Goal: Information Seeking & Learning: Learn about a topic

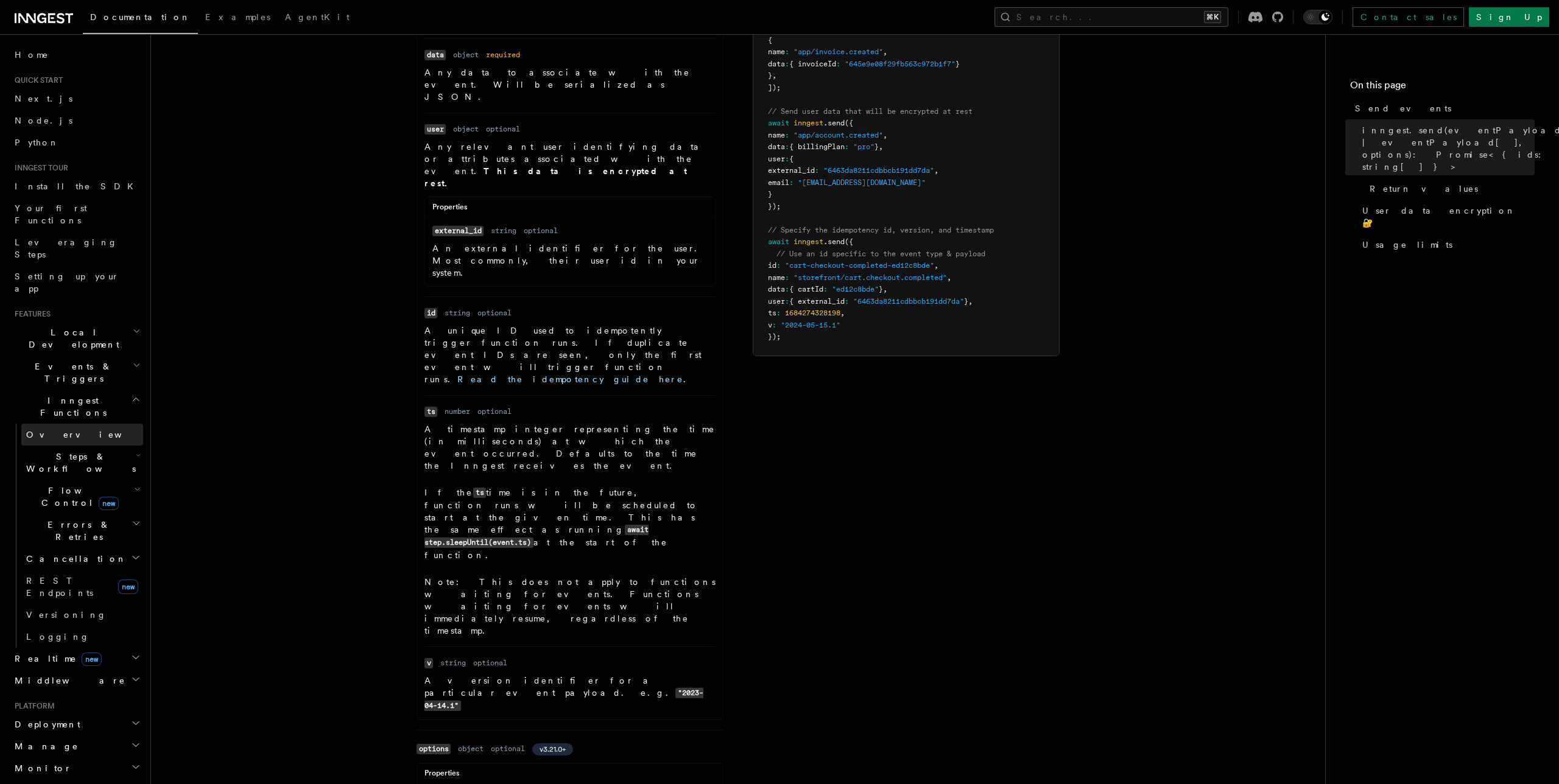
click at [62, 424] on link "Overview" at bounding box center [82, 434] width 122 height 22
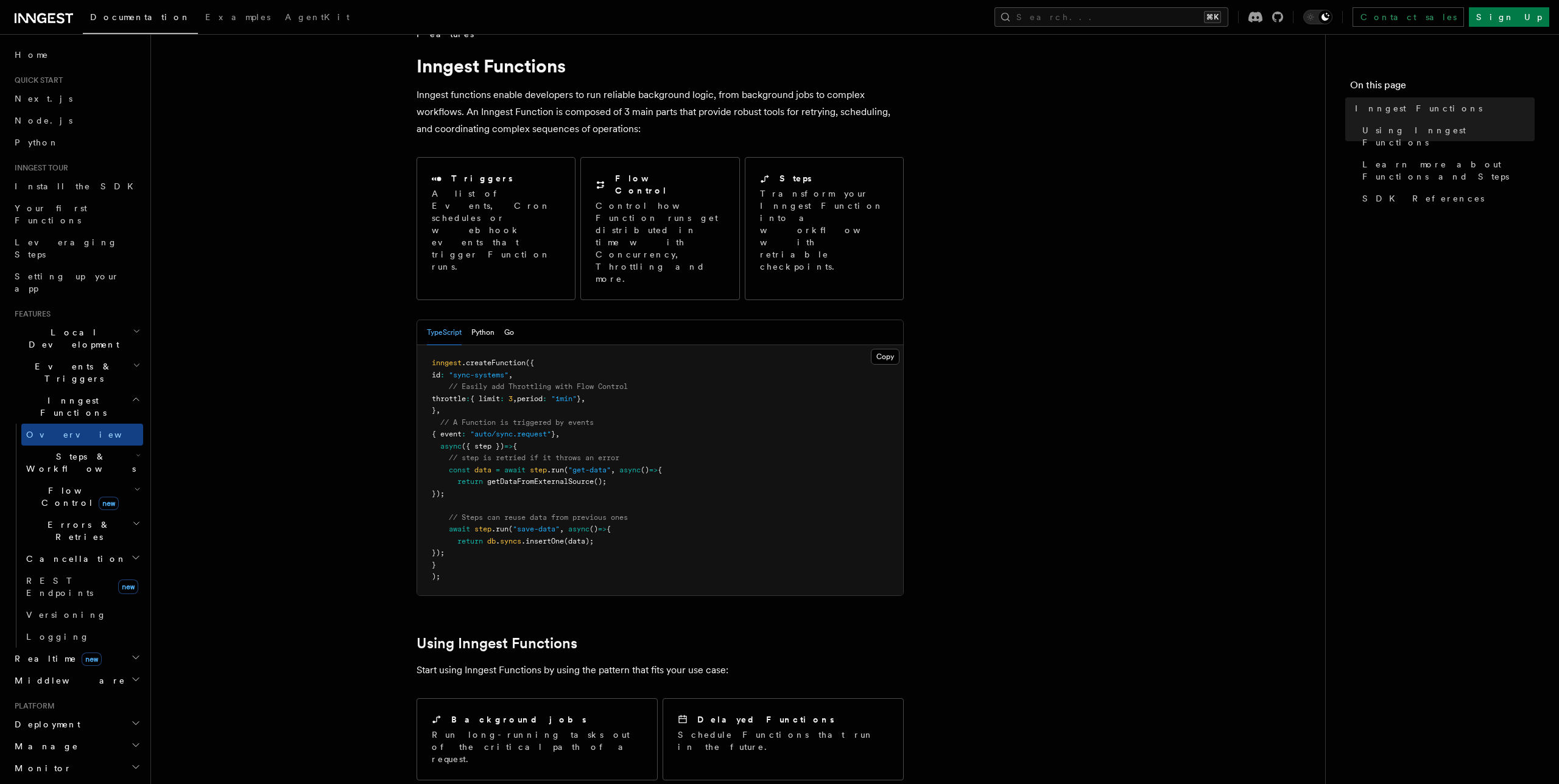
scroll to position [668, 0]
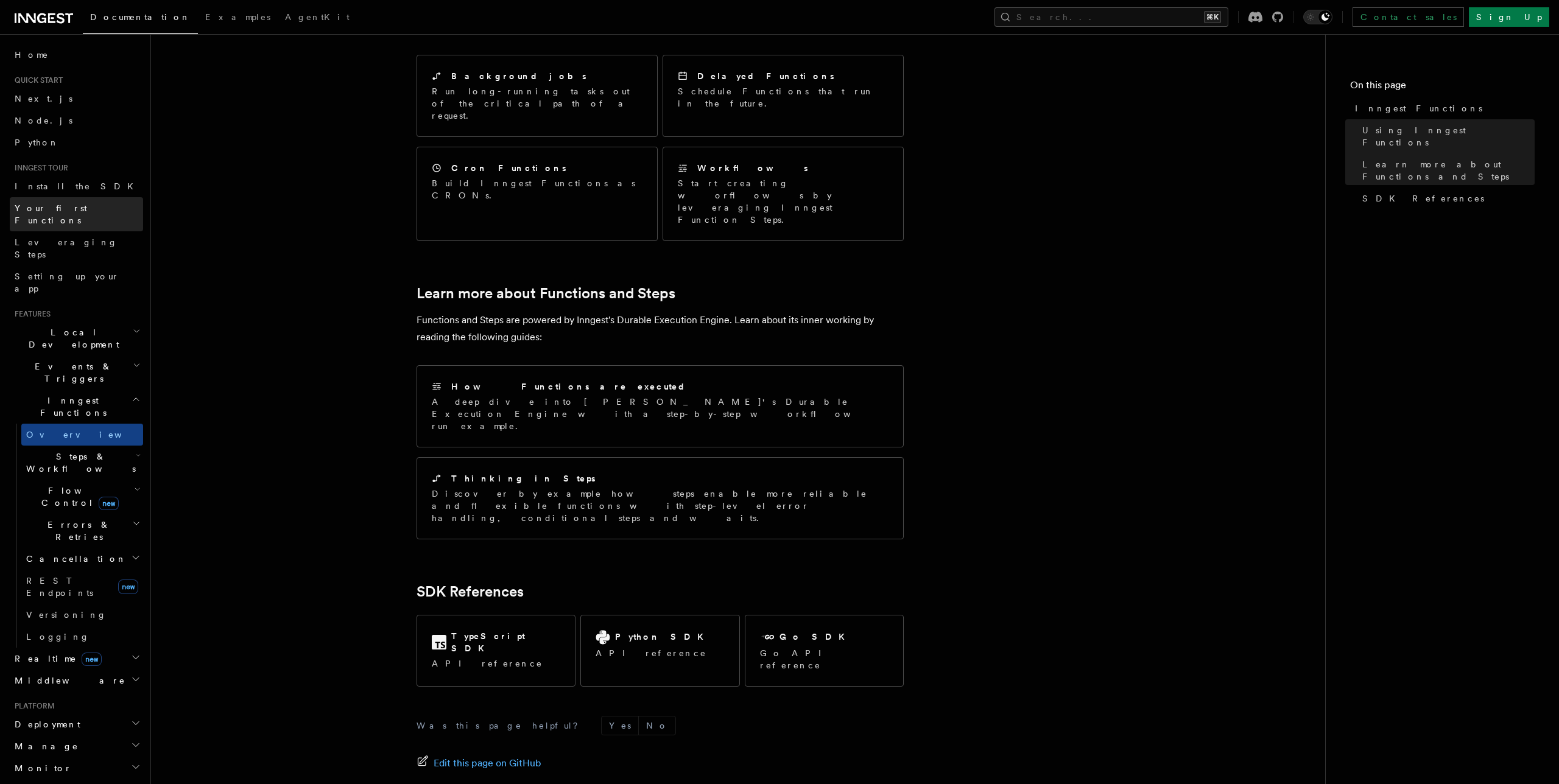
click at [56, 211] on span "Your first Functions" at bounding box center [50, 214] width 73 height 22
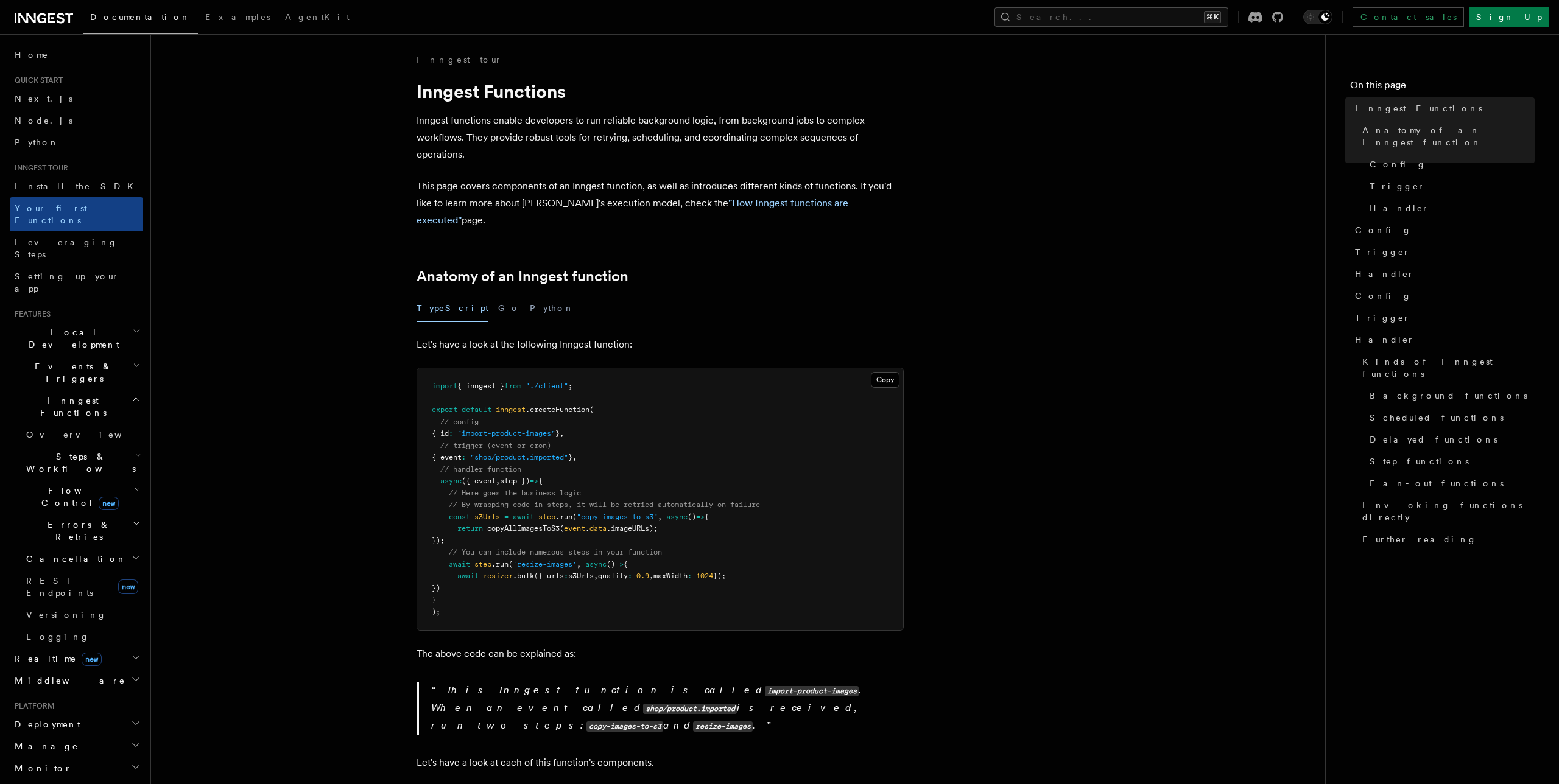
click at [53, 237] on span "Leveraging Steps" at bounding box center [65, 248] width 103 height 22
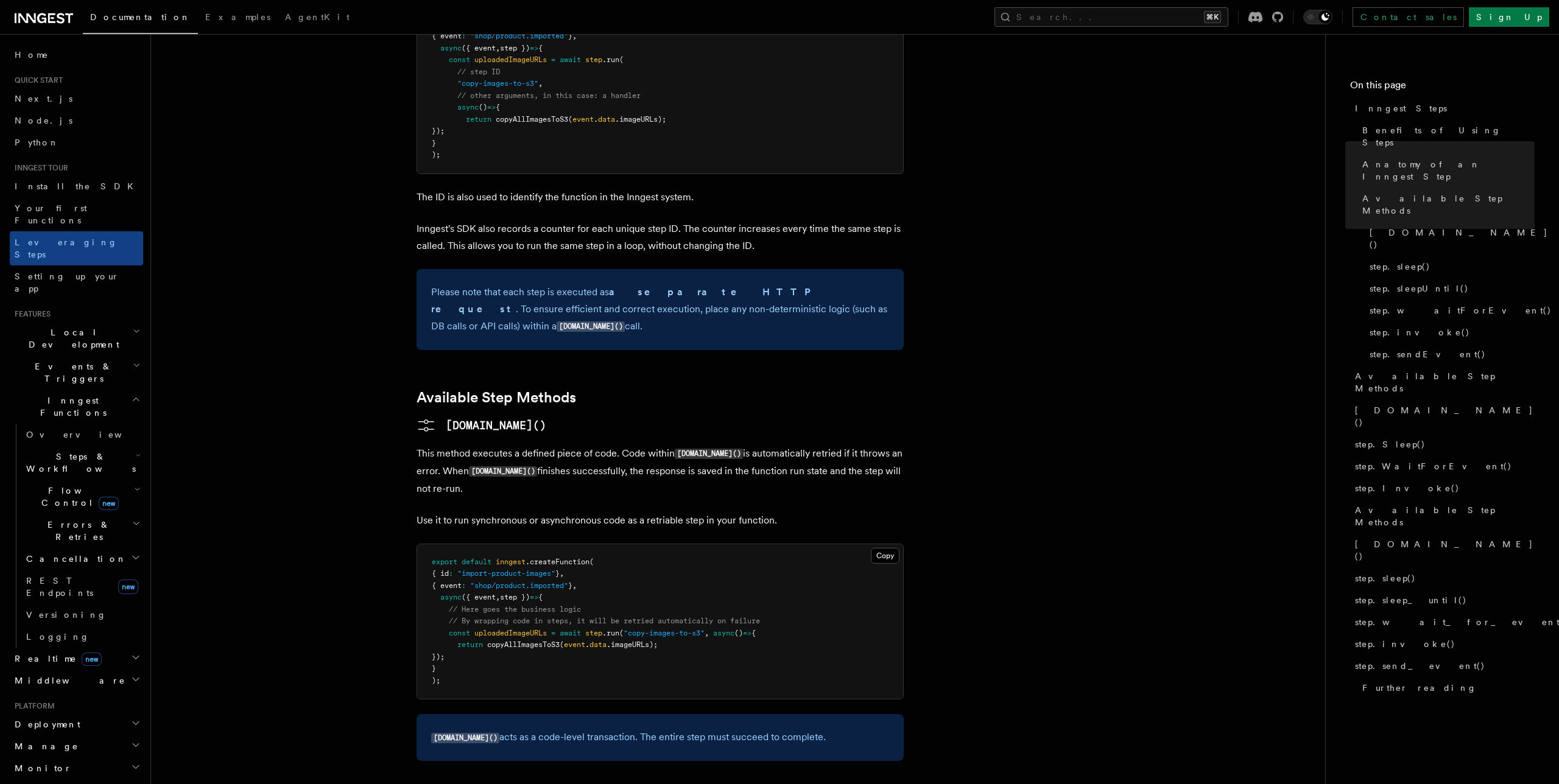
scroll to position [695, 0]
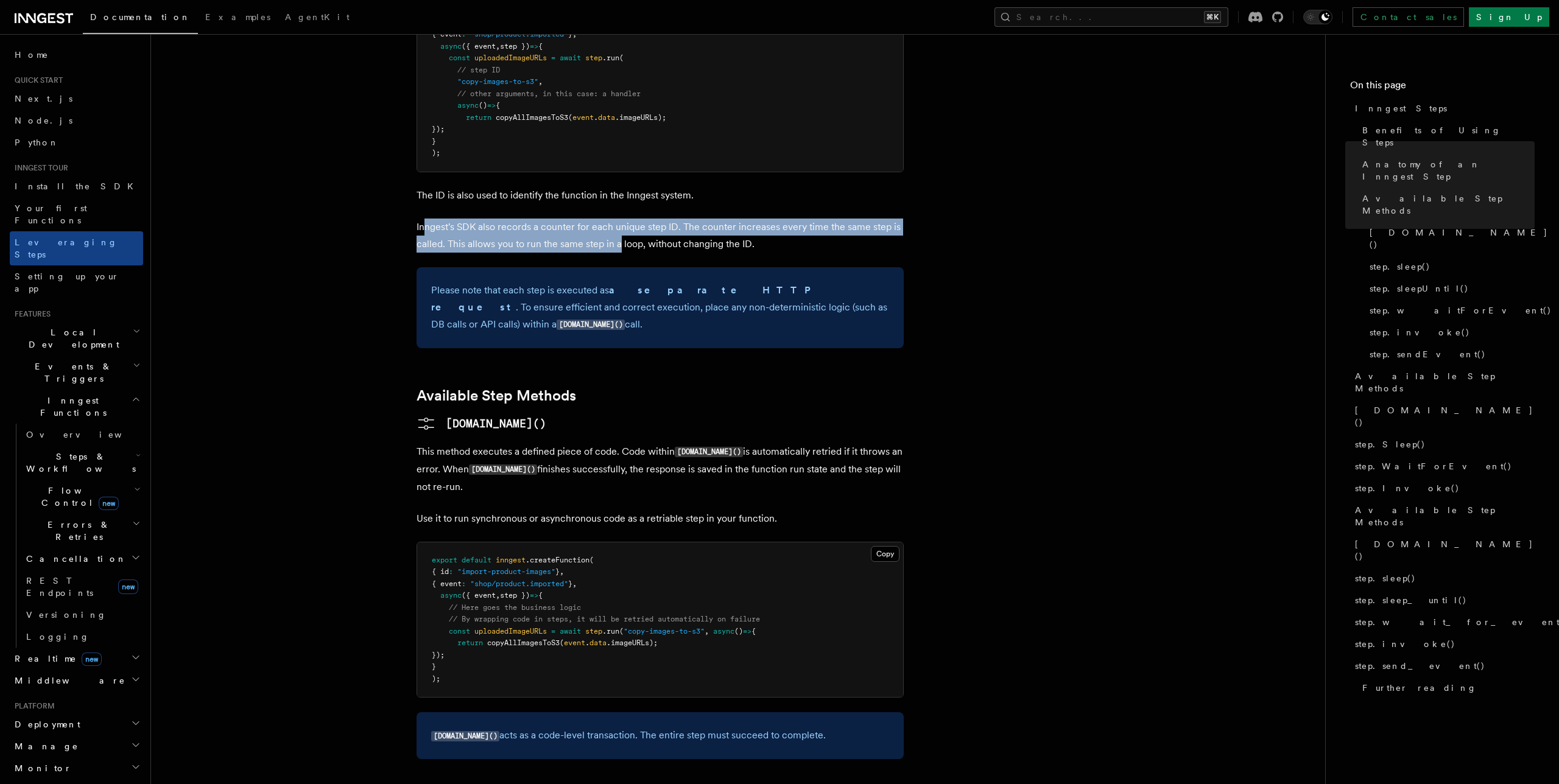
drag, startPoint x: 422, startPoint y: 155, endPoint x: 620, endPoint y: 174, distance: 198.9
click at [620, 218] on p "Inngest's SDK also records a counter for each unique step ID. The counter incre…" at bounding box center [660, 235] width 487 height 34
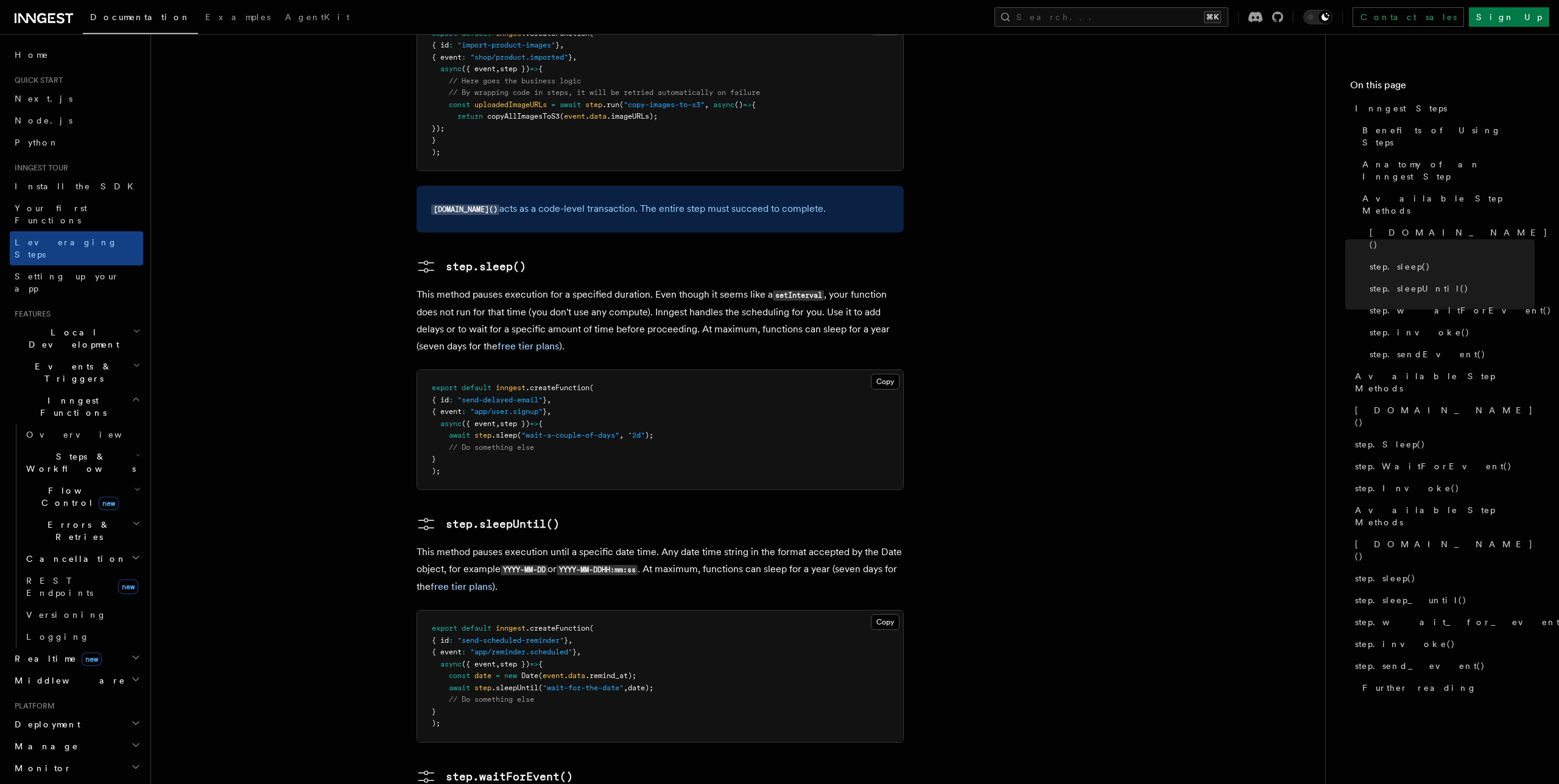
scroll to position [1085, 0]
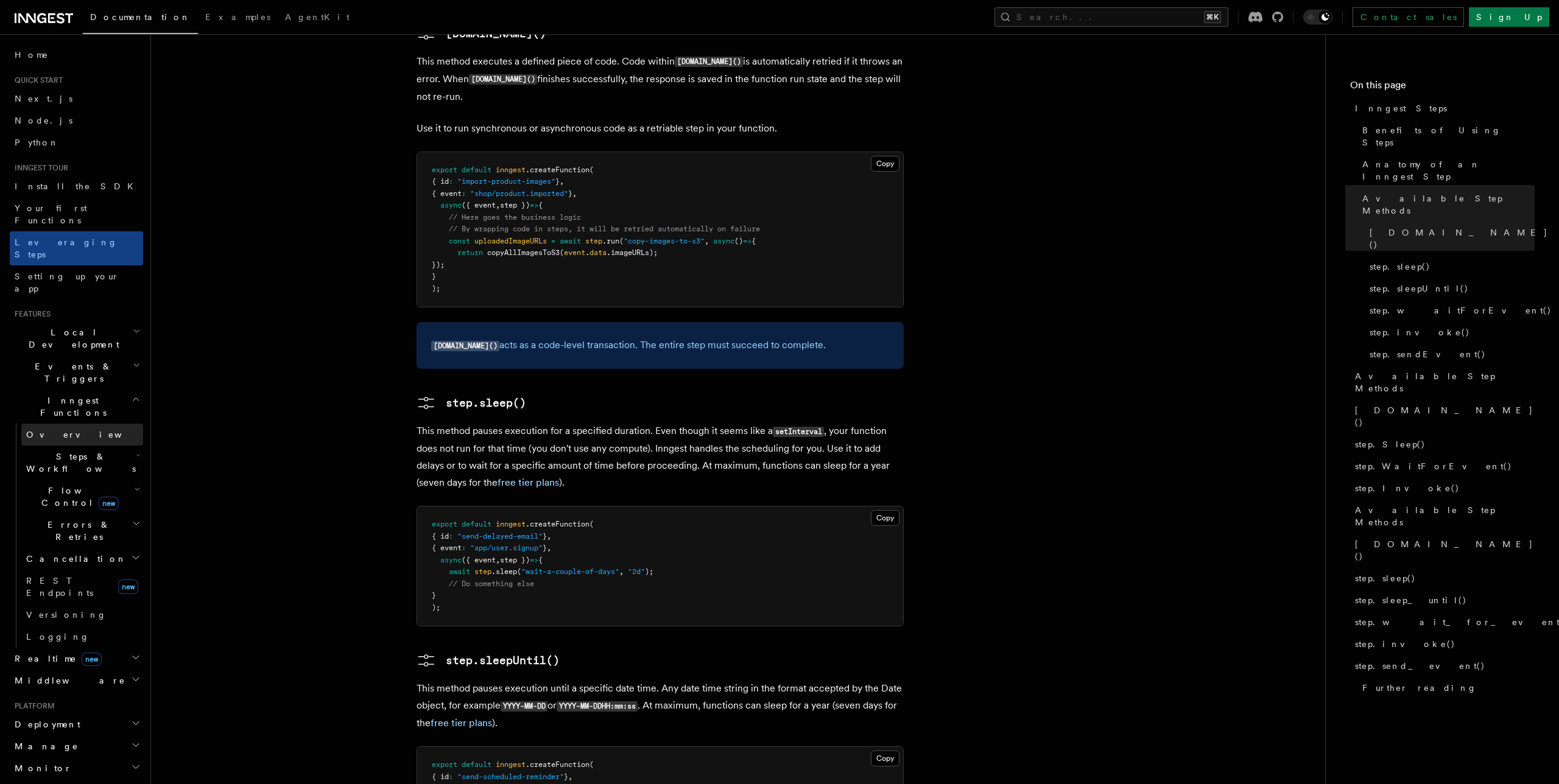
click at [109, 424] on link "Overview" at bounding box center [82, 434] width 122 height 22
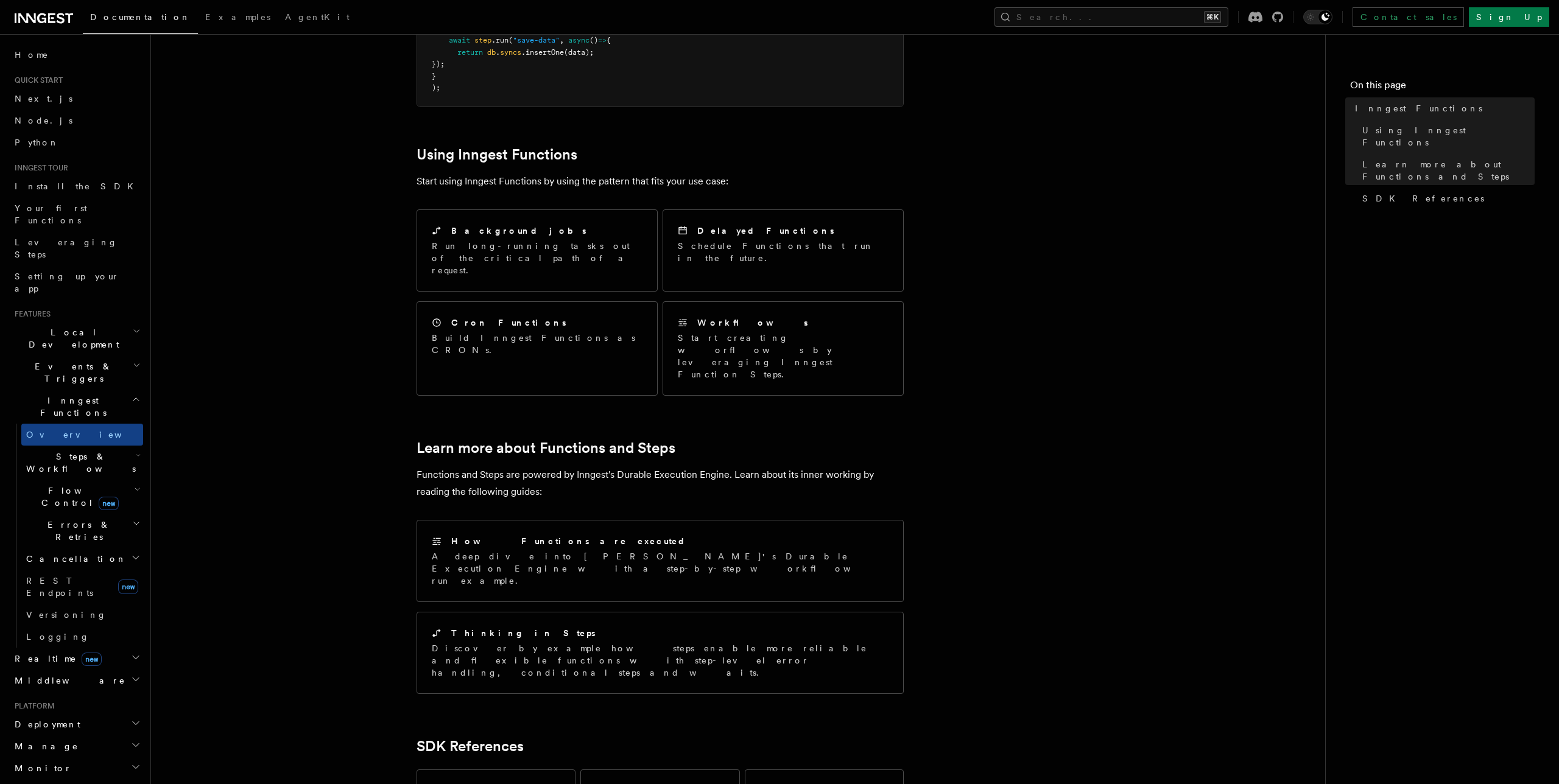
scroll to position [518, 0]
click at [34, 450] on span "Steps & Workflows" at bounding box center [78, 462] width 114 height 24
click at [58, 485] on span "Overview" at bounding box center [100, 490] width 125 height 10
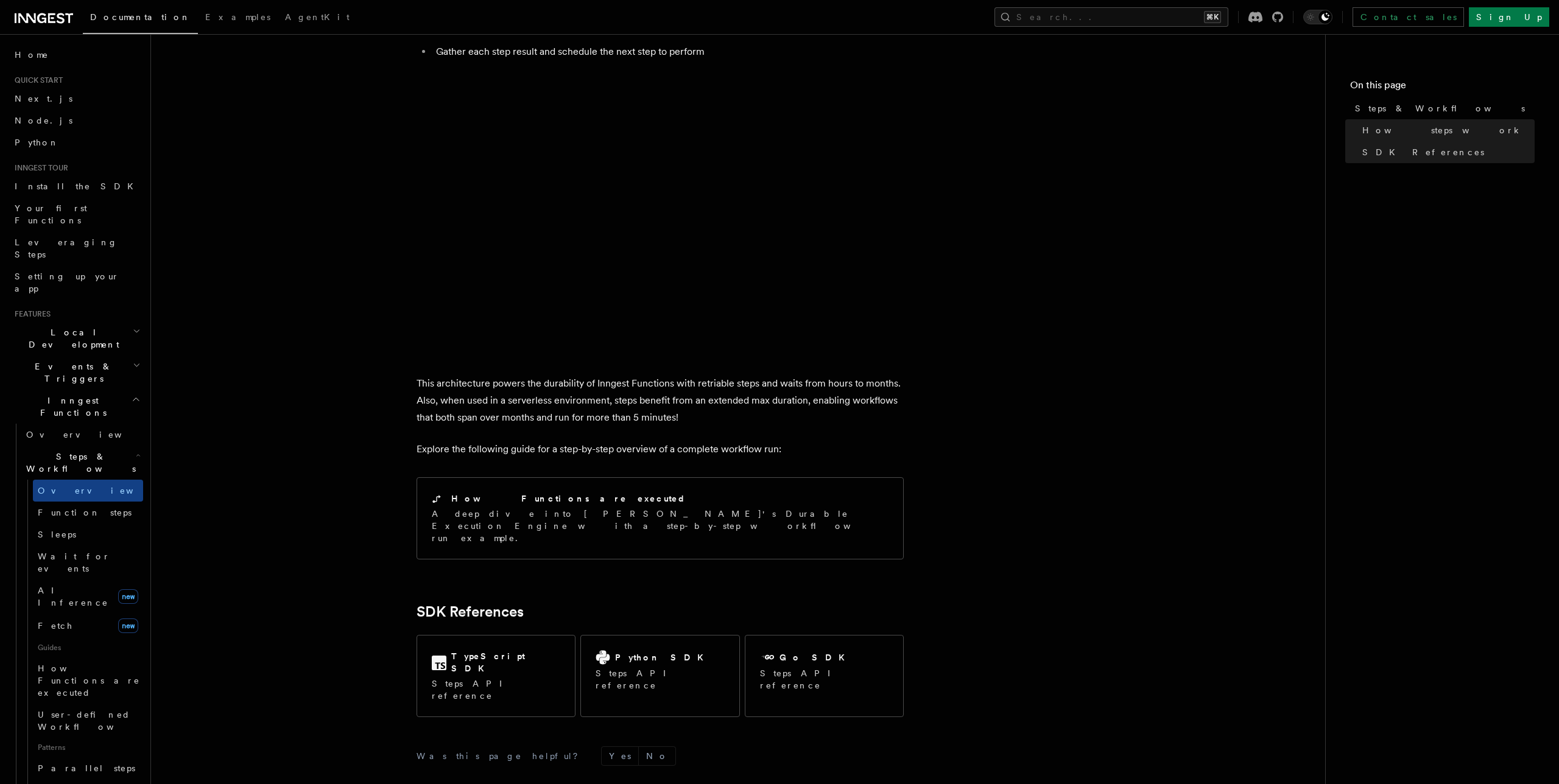
scroll to position [942, 0]
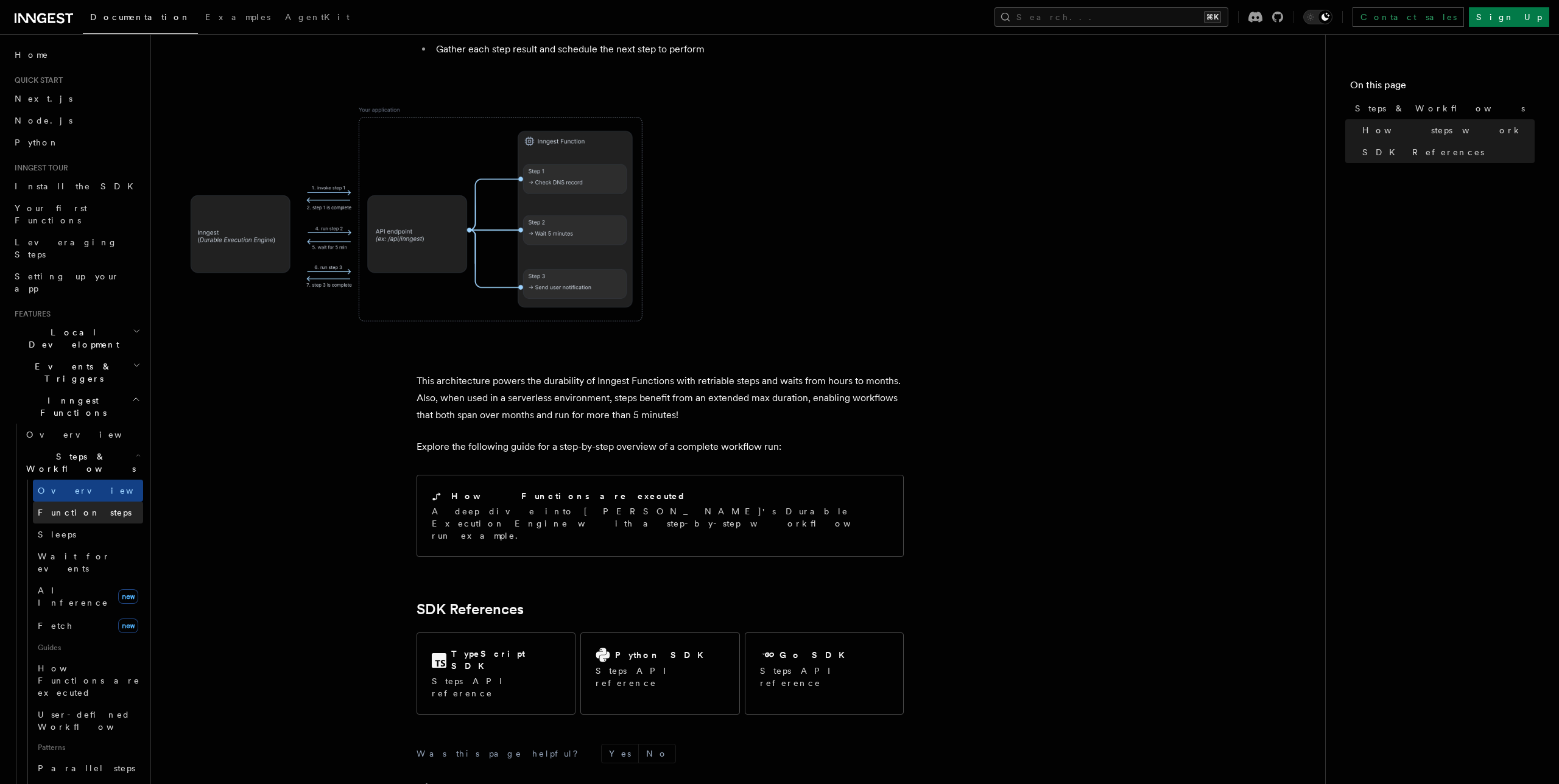
click at [101, 501] on link "Function steps" at bounding box center [88, 512] width 110 height 22
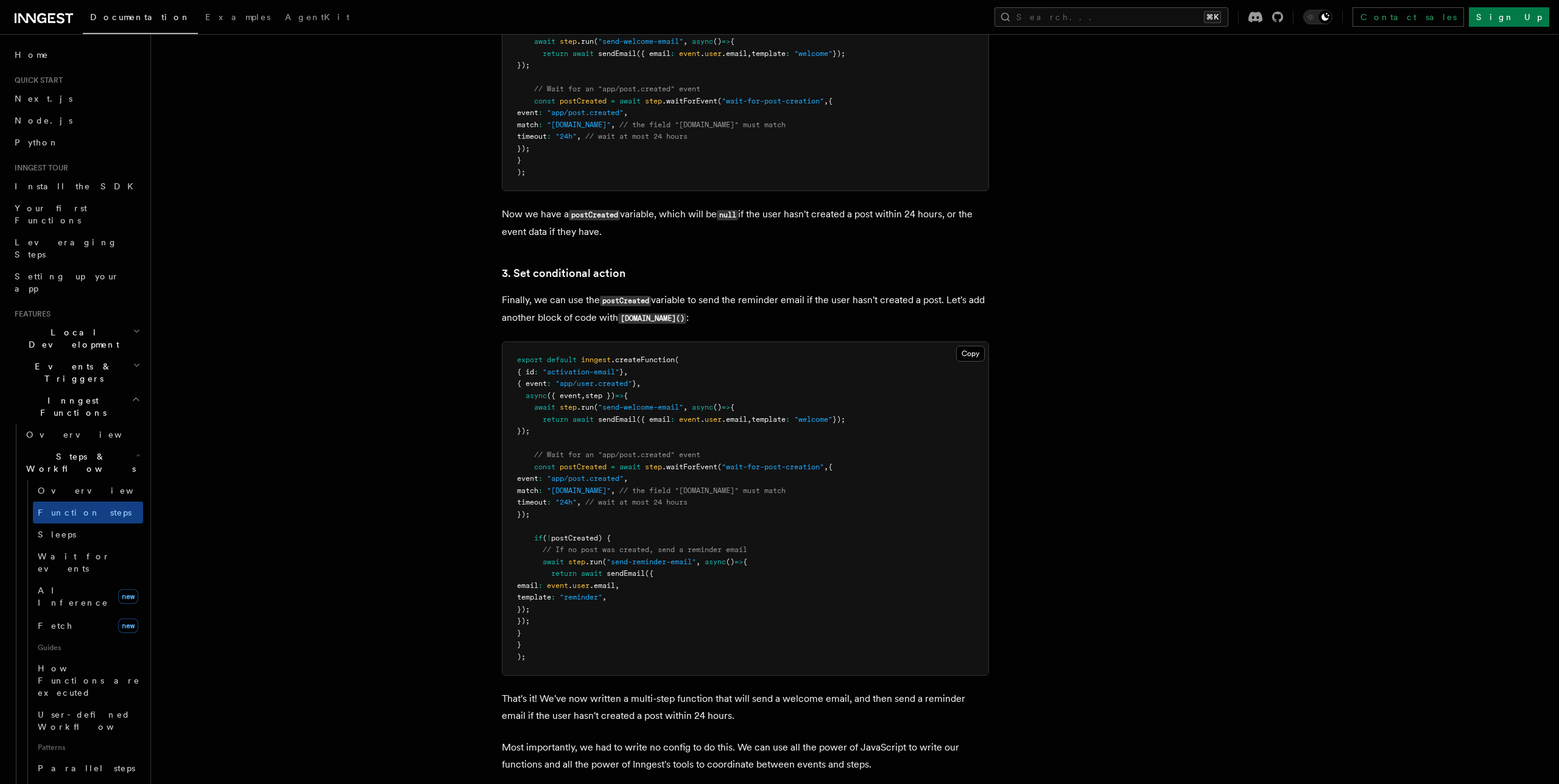
click at [67, 389] on h2 "Inngest Functions" at bounding box center [77, 406] width 134 height 34
click at [74, 360] on span "Events & Triggers" at bounding box center [71, 372] width 123 height 24
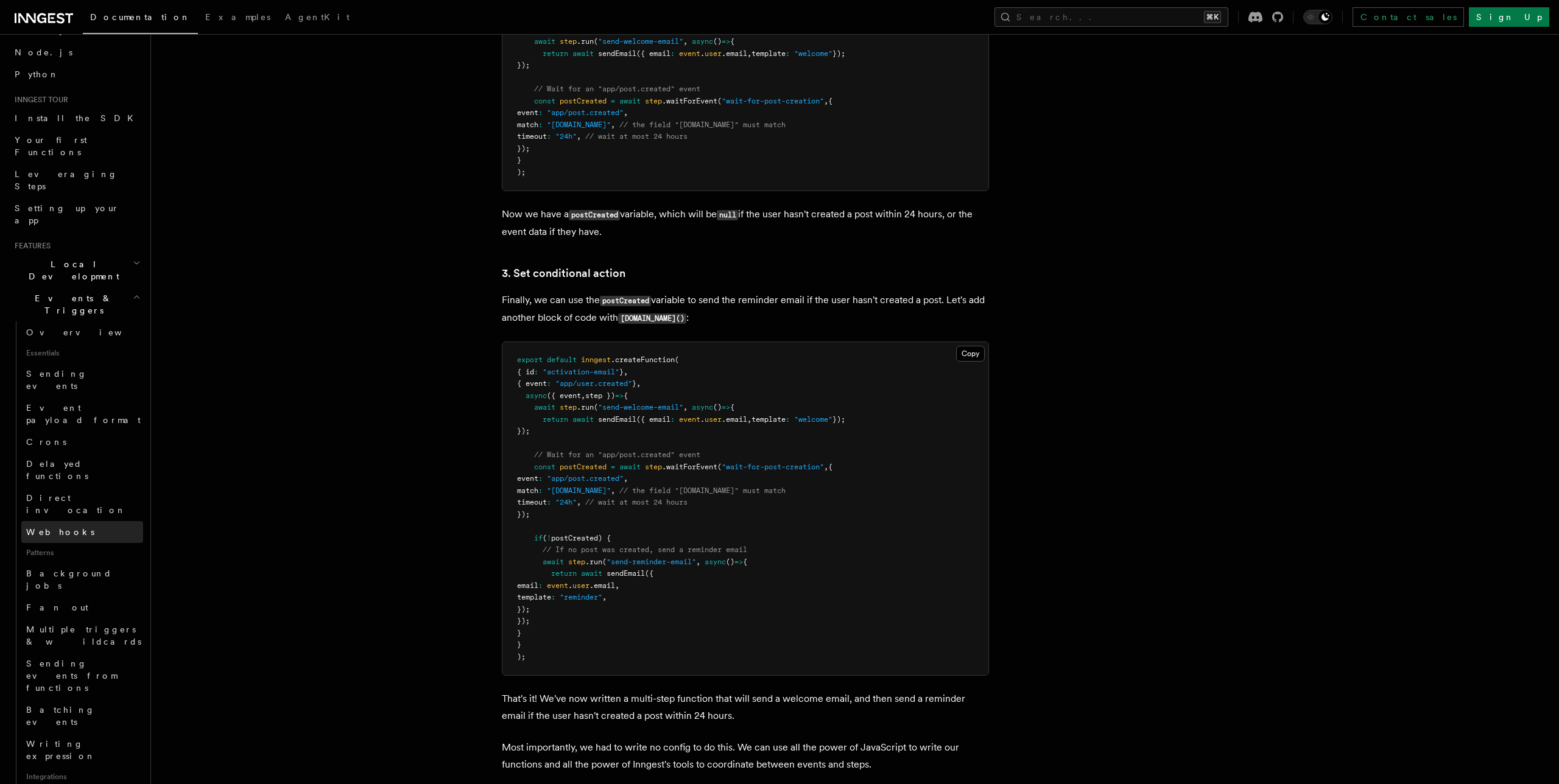
click at [59, 521] on link "Webhooks" at bounding box center [82, 531] width 122 height 22
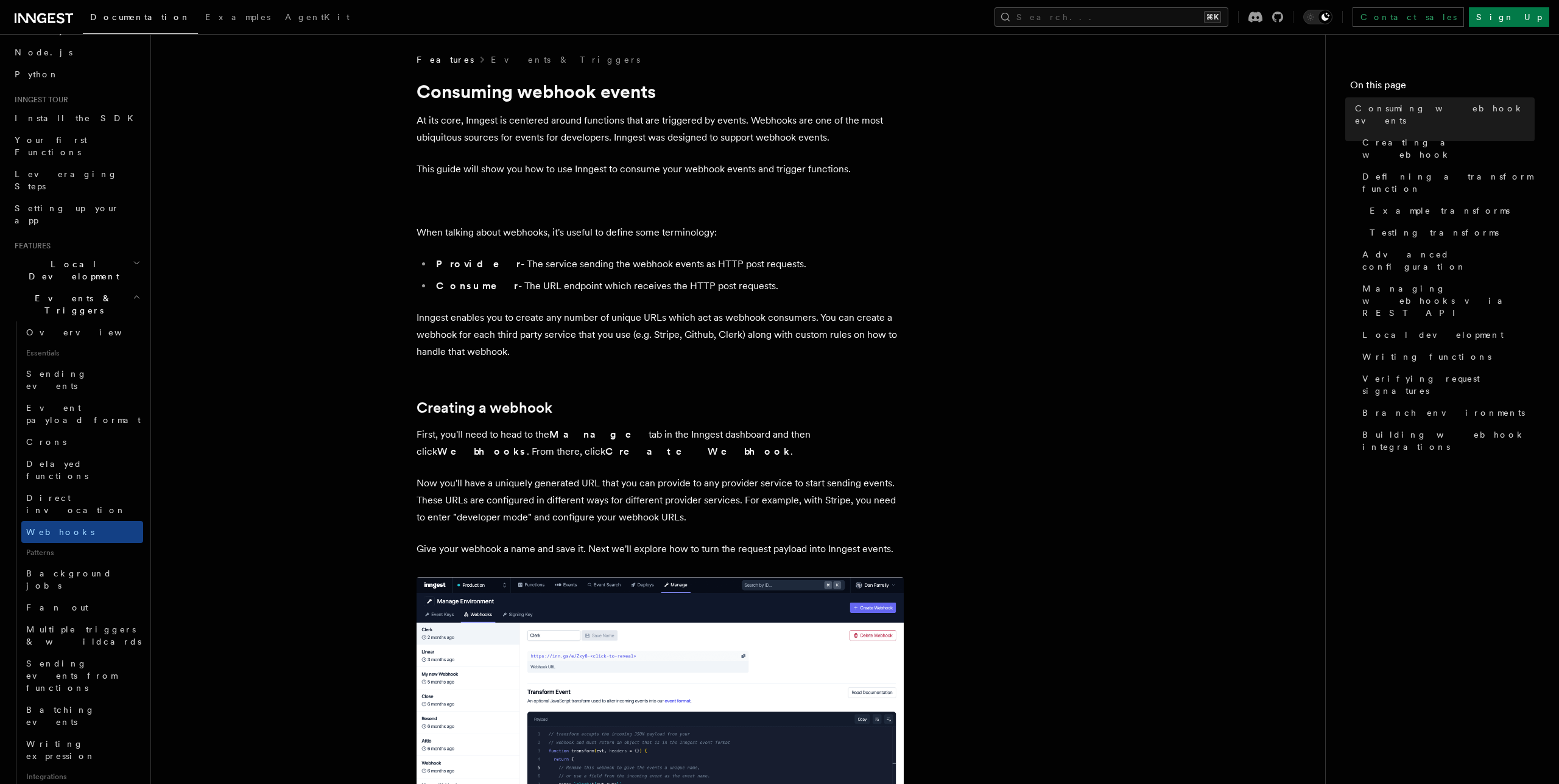
click at [553, 400] on h2 "Creating a webhook" at bounding box center [660, 407] width 487 height 17
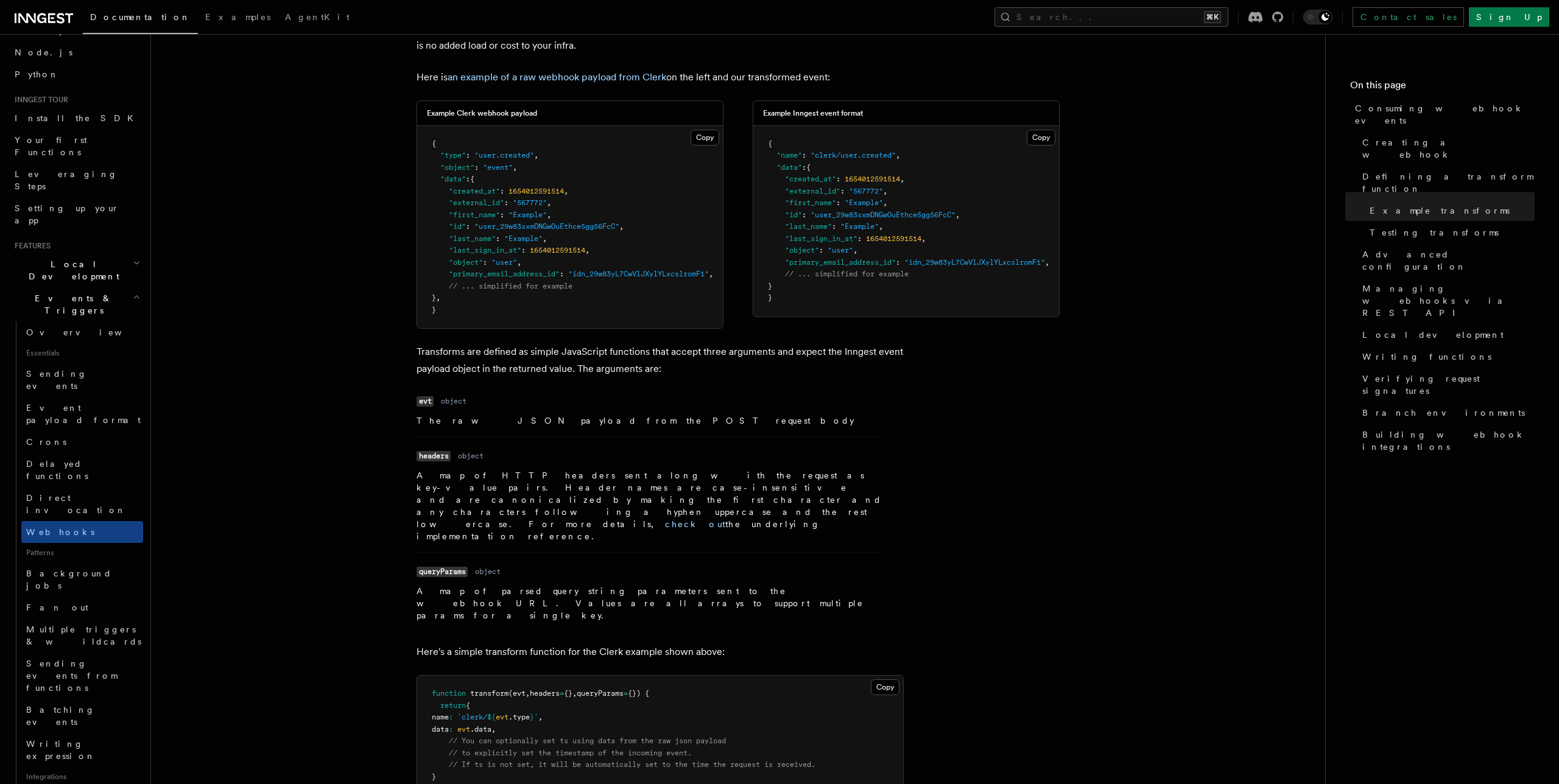
scroll to position [3543, 0]
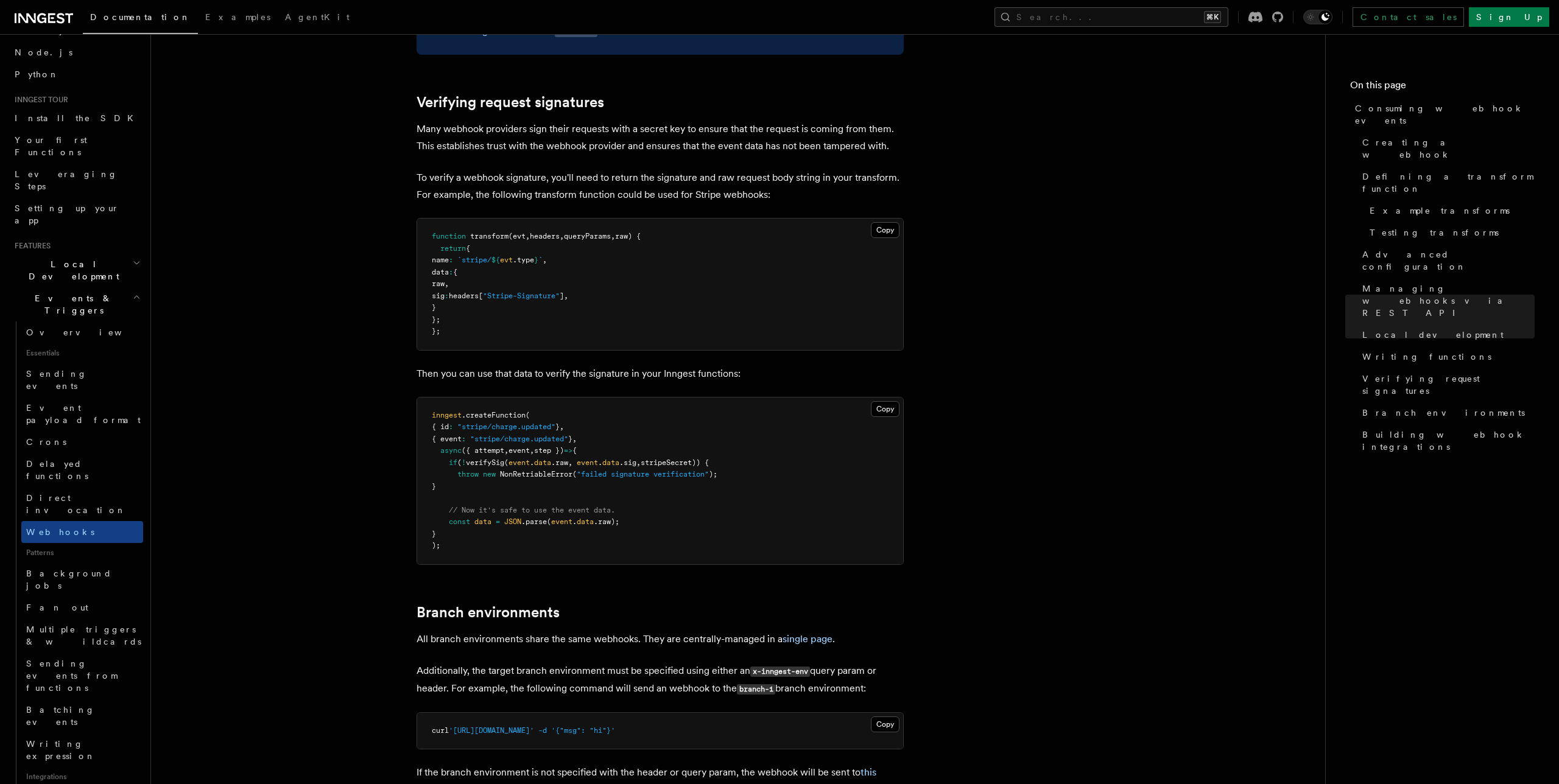
click at [537, 398] on pre "inngest .createFunction ( { id : "stripe/charge.updated" } , { event : "stripe/…" at bounding box center [660, 481] width 486 height 167
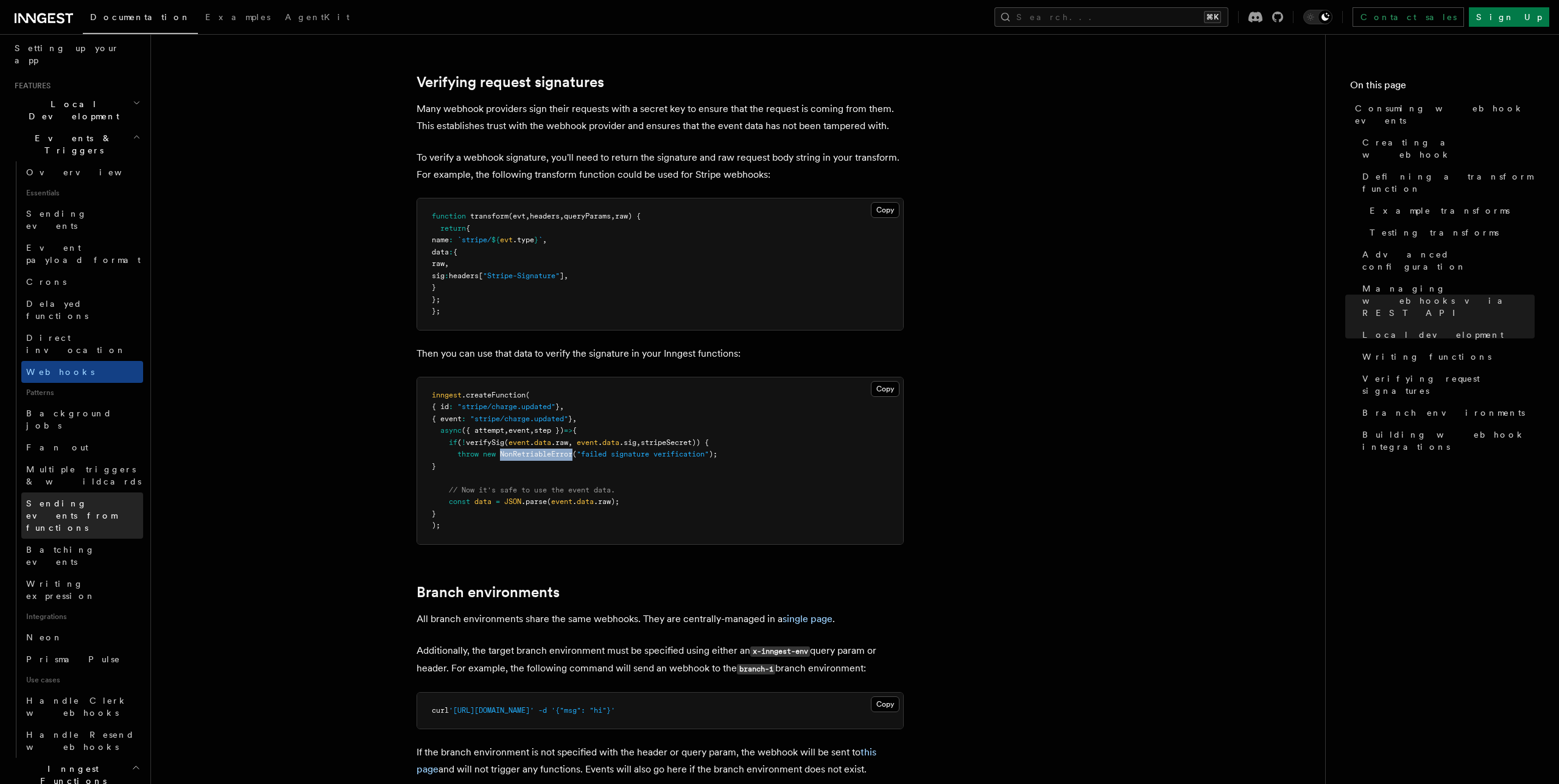
scroll to position [243, 0]
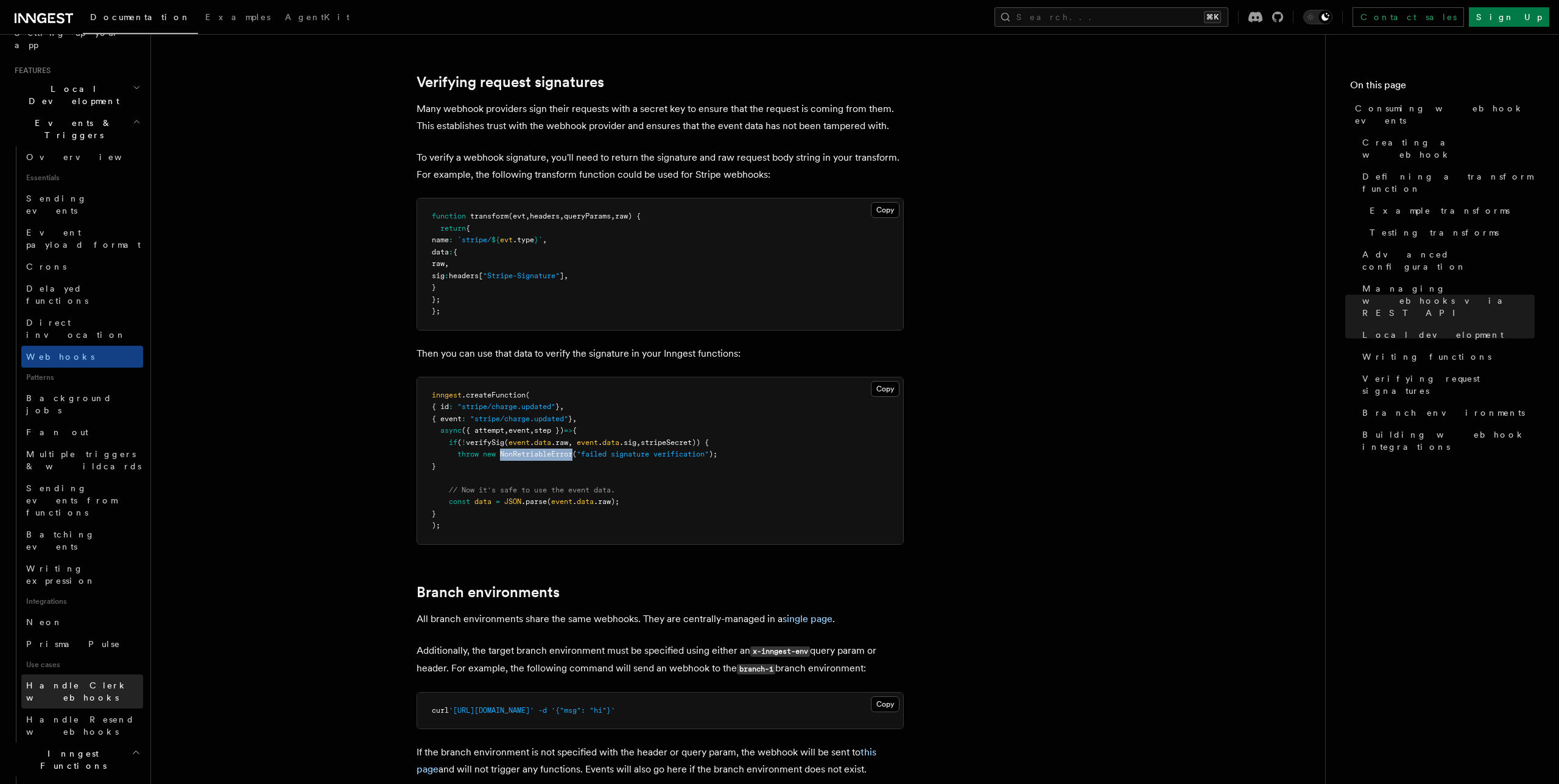
click at [99, 680] on span "Handle Clerk webhooks" at bounding box center [77, 691] width 101 height 22
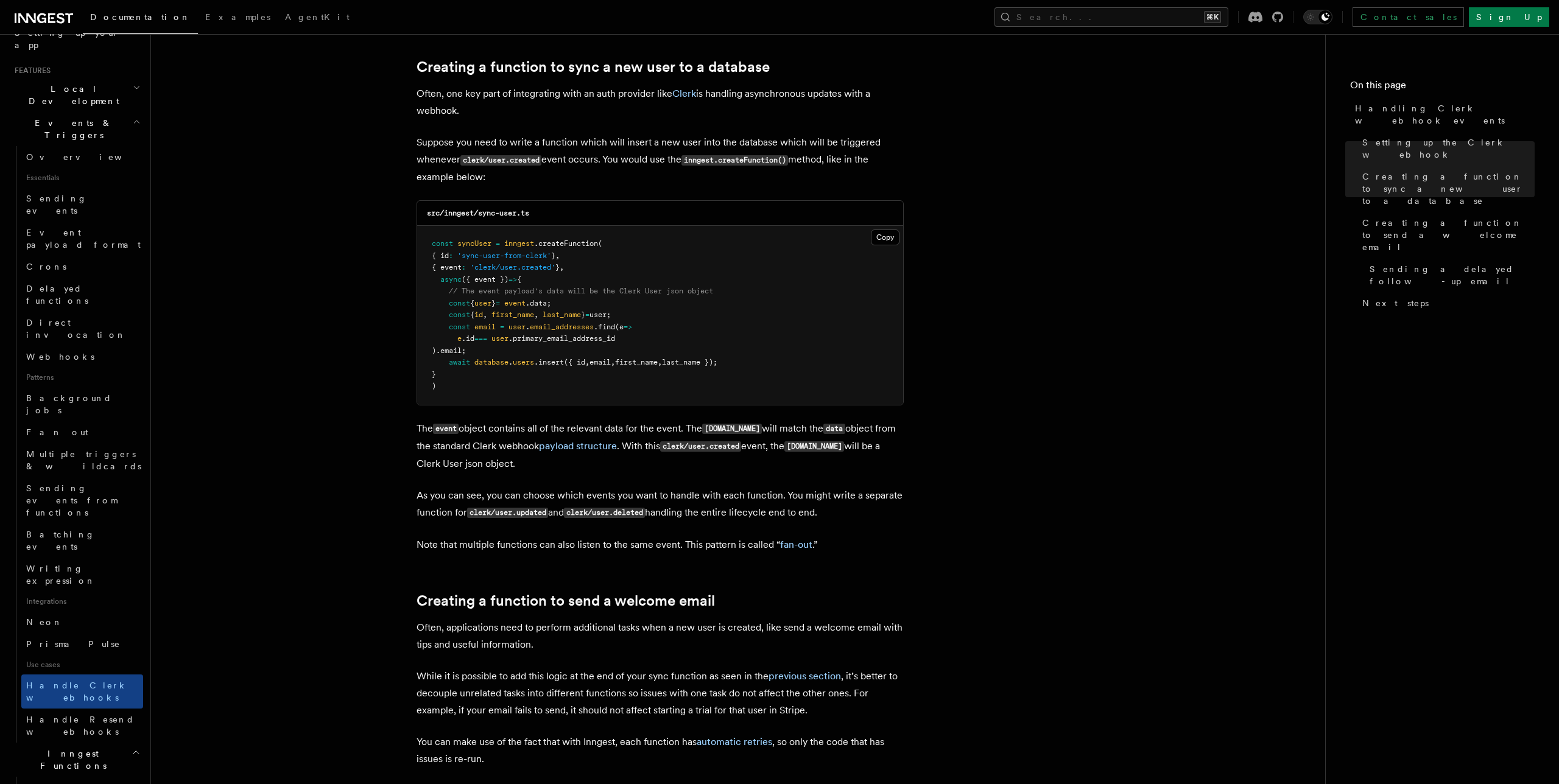
scroll to position [2707, 0]
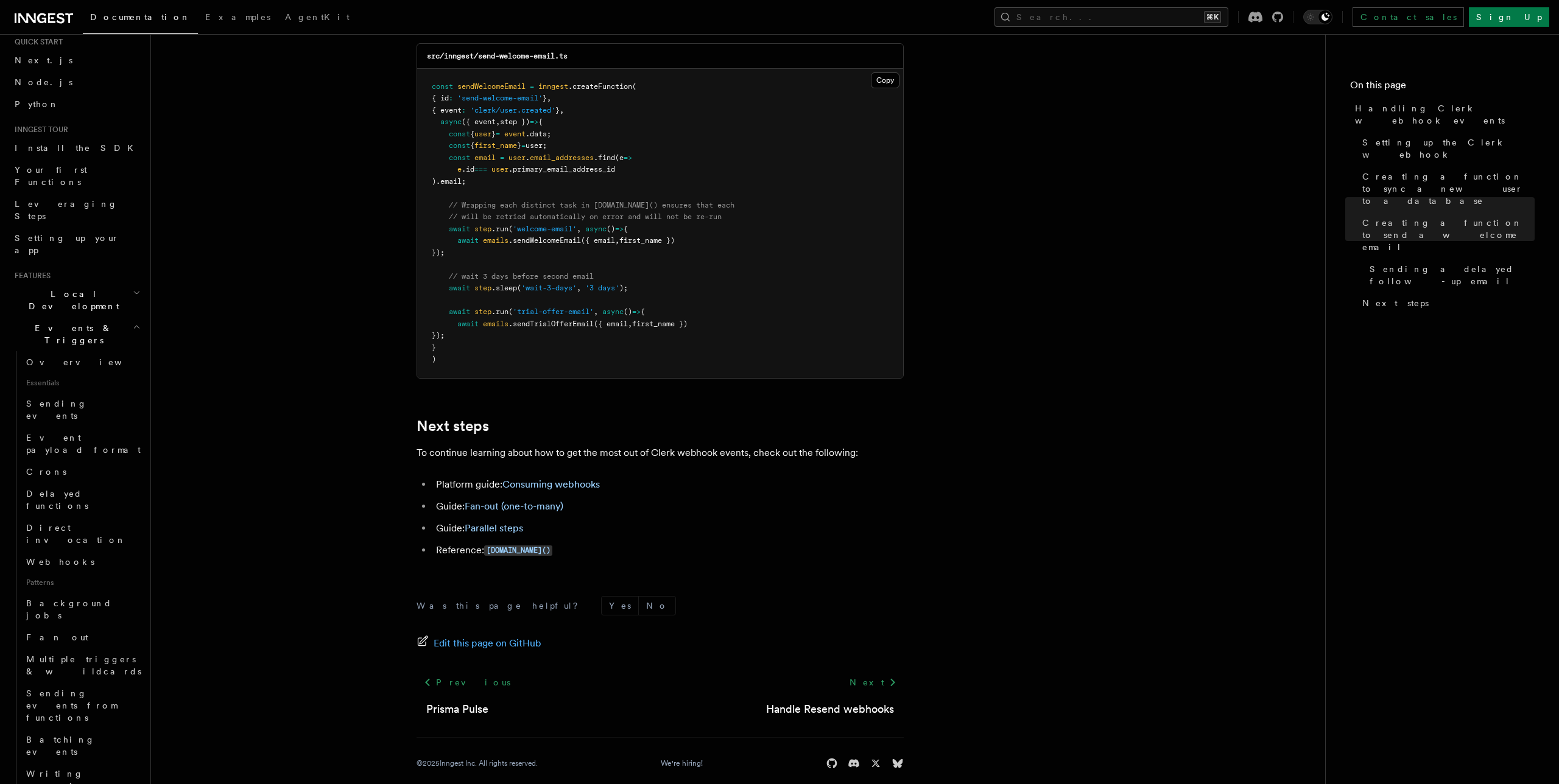
scroll to position [0, 0]
click at [64, 237] on span "Leveraging Steps" at bounding box center [65, 248] width 103 height 22
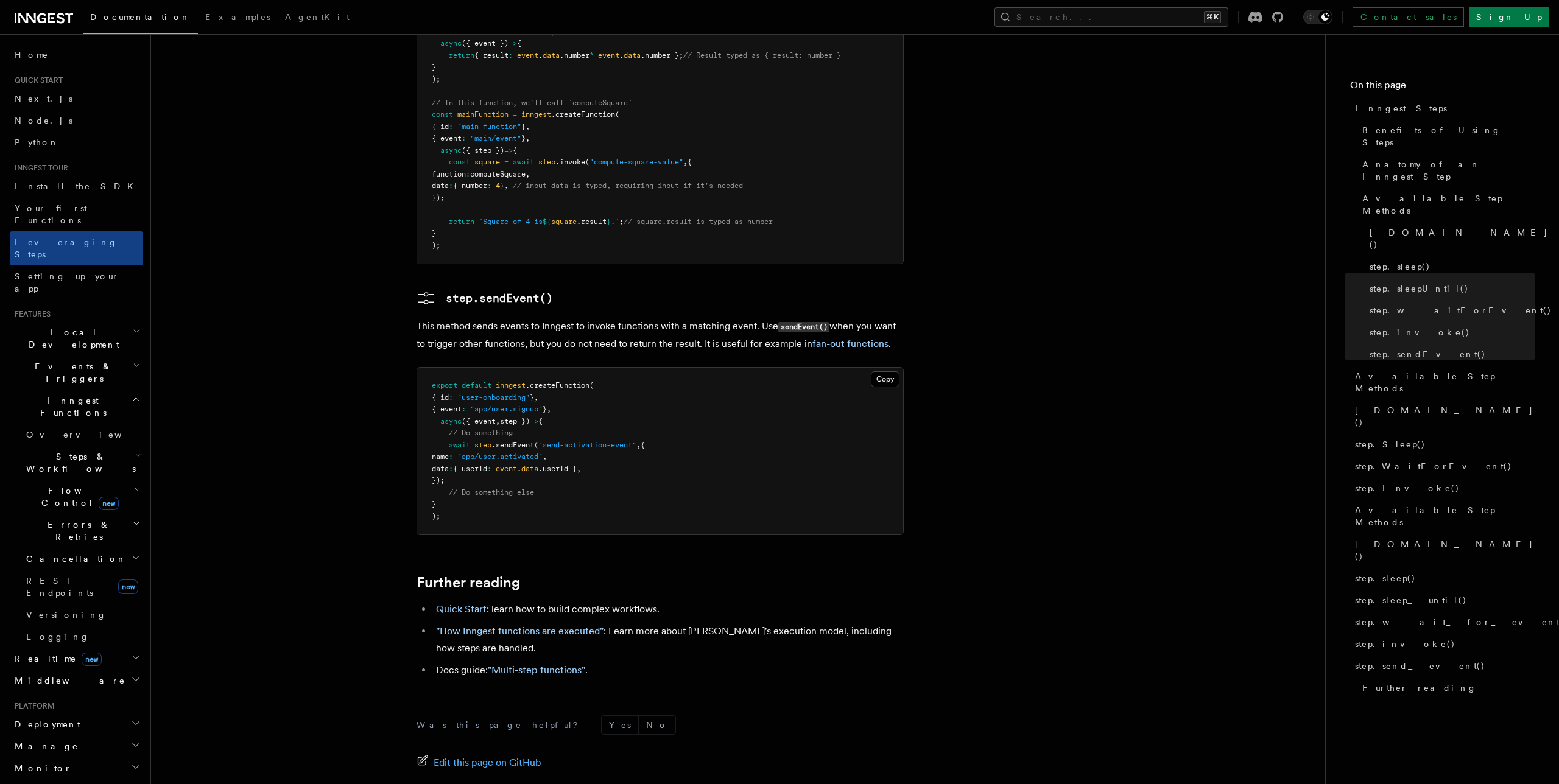
scroll to position [2429, 0]
